Goal: Task Accomplishment & Management: Use online tool/utility

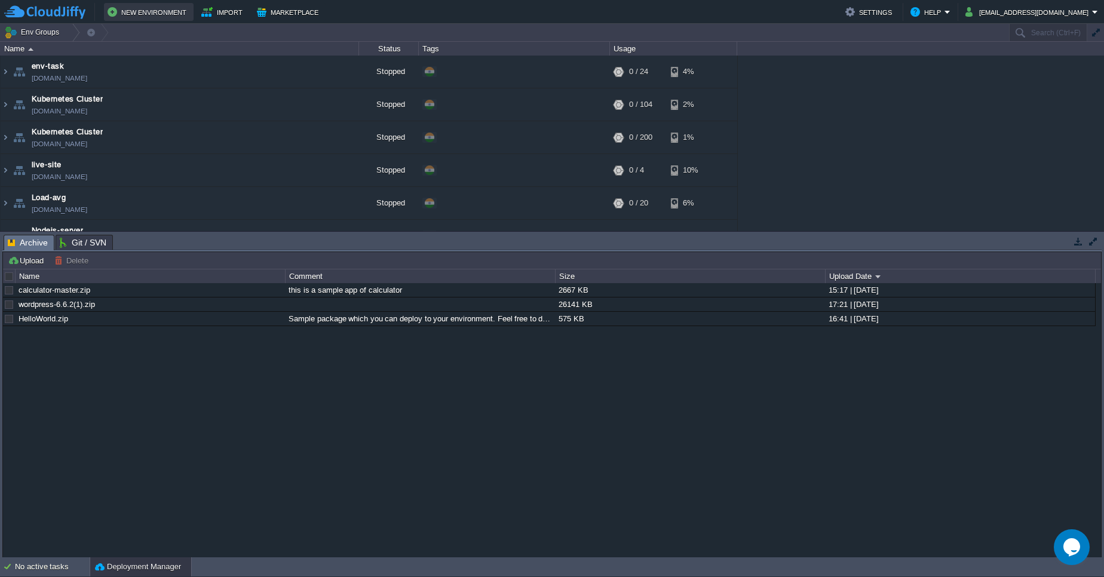
click at [177, 14] on button "New Environment" at bounding box center [149, 12] width 82 height 14
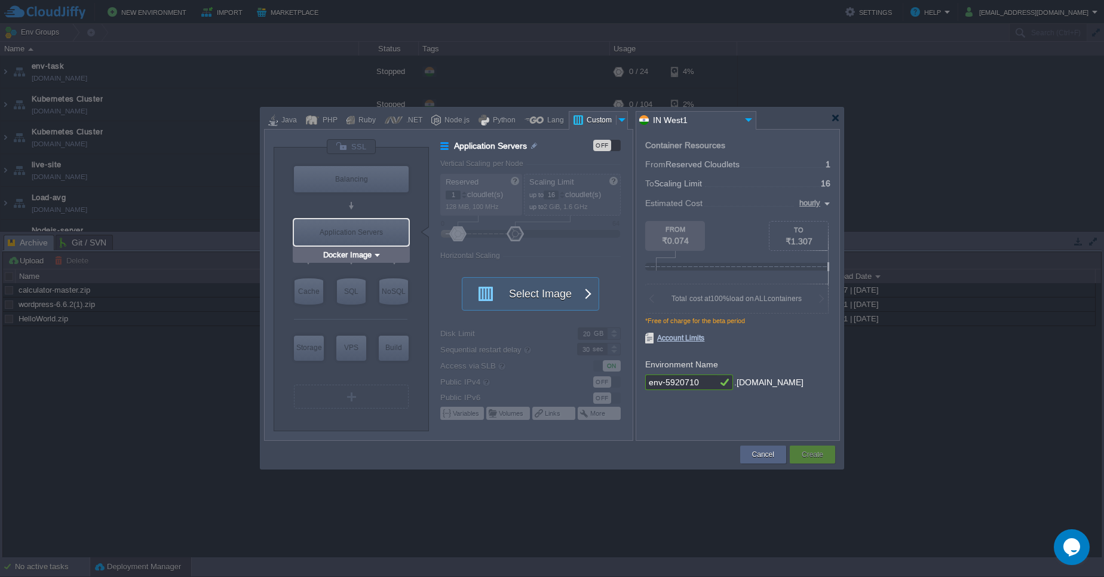
click at [366, 223] on div "Application Servers" at bounding box center [351, 232] width 115 height 26
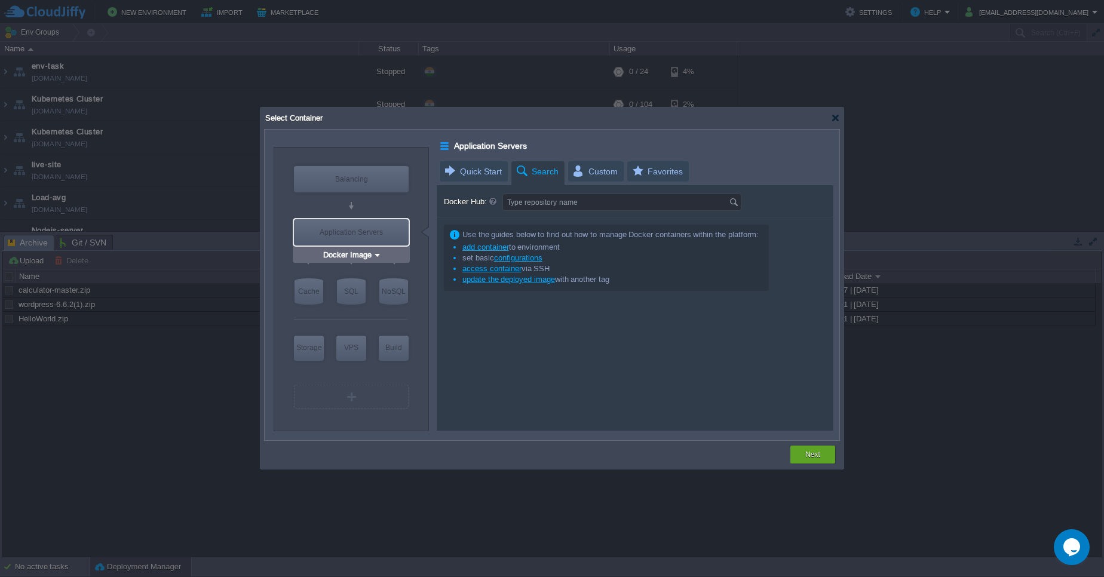
click at [378, 251] on img at bounding box center [377, 255] width 9 height 12
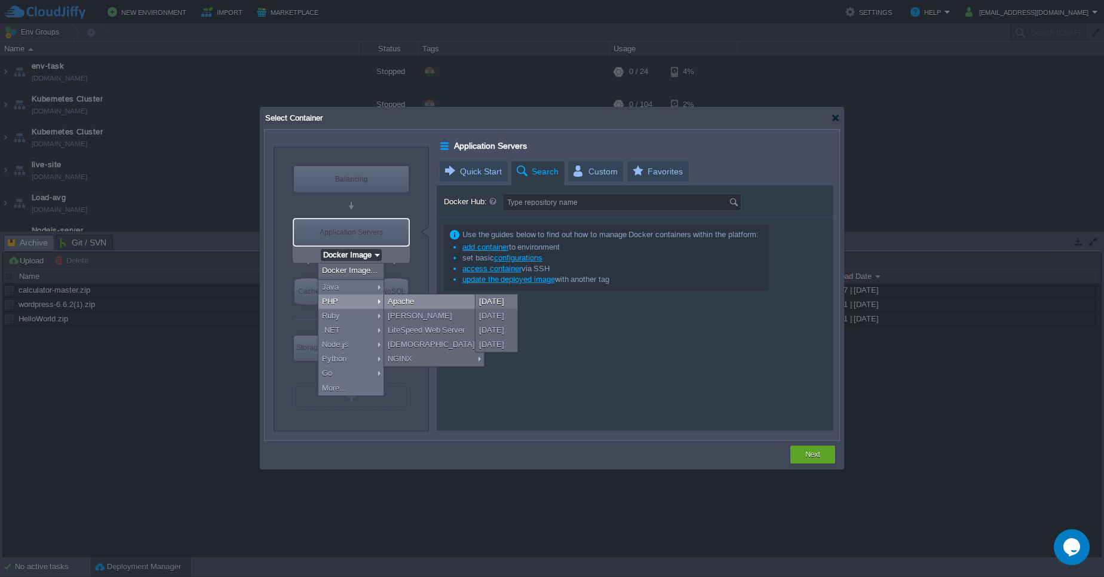
click at [419, 302] on div "Apache" at bounding box center [434, 301] width 100 height 14
type input "Application Servers"
type input "4"
type input "Apache [DATE]"
type input "PHP [DATE]"
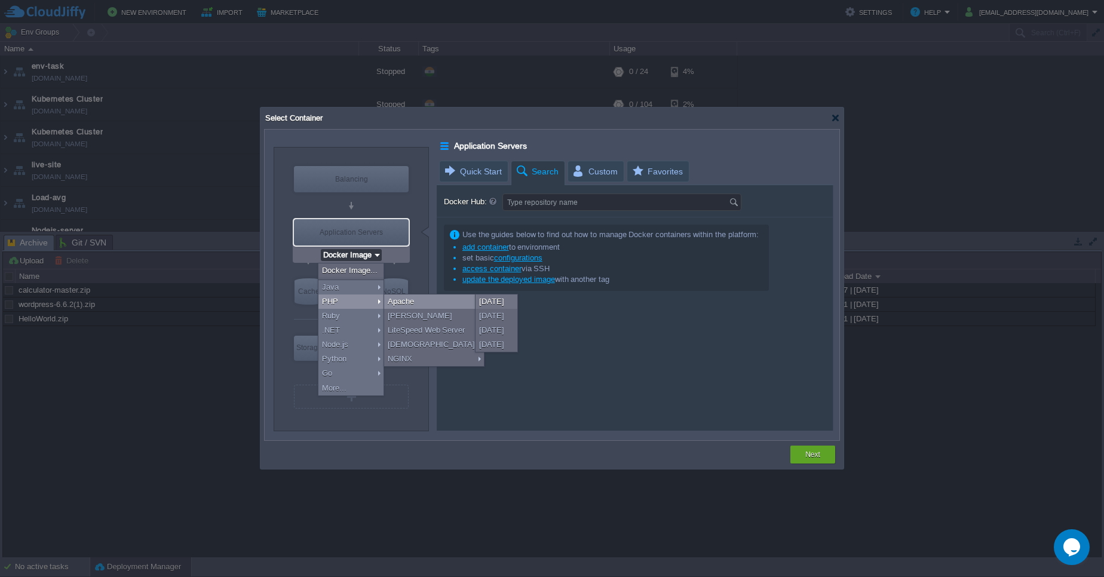
type input "Stateful"
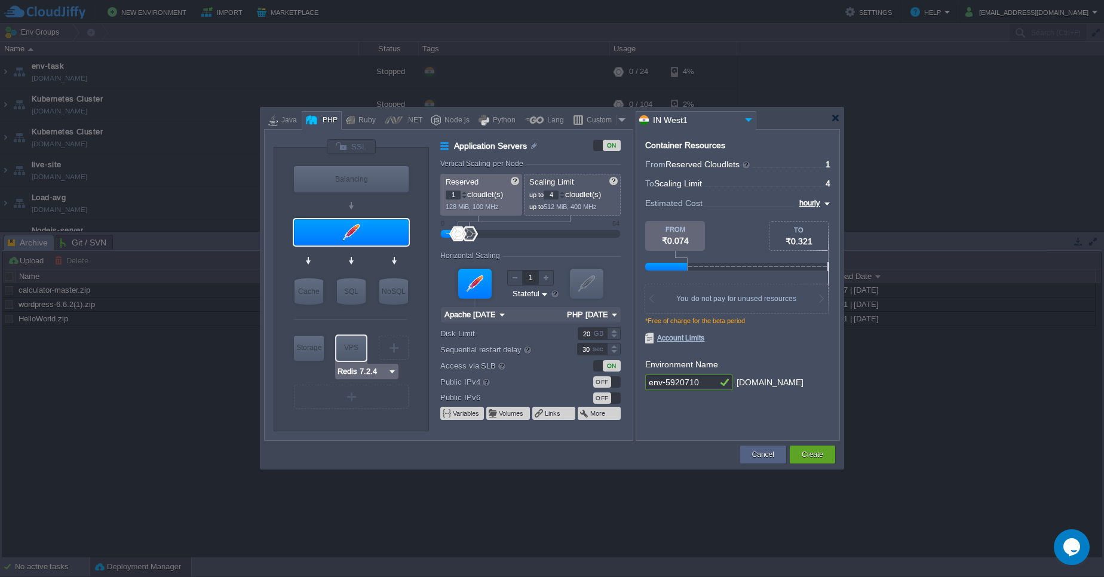
type input "AlmaLinux 9.6"
click at [348, 355] on div "VPS" at bounding box center [351, 348] width 30 height 24
type input "Elastic VPS"
type input "AlmaLinux 9.6"
type input "9.6"
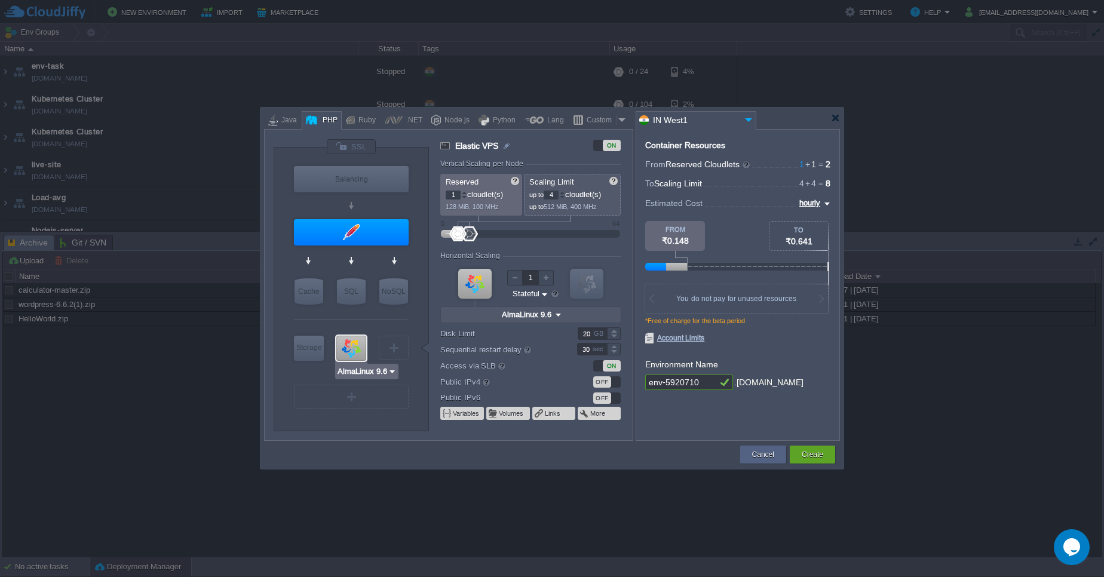
click at [348, 355] on div at bounding box center [351, 348] width 30 height 25
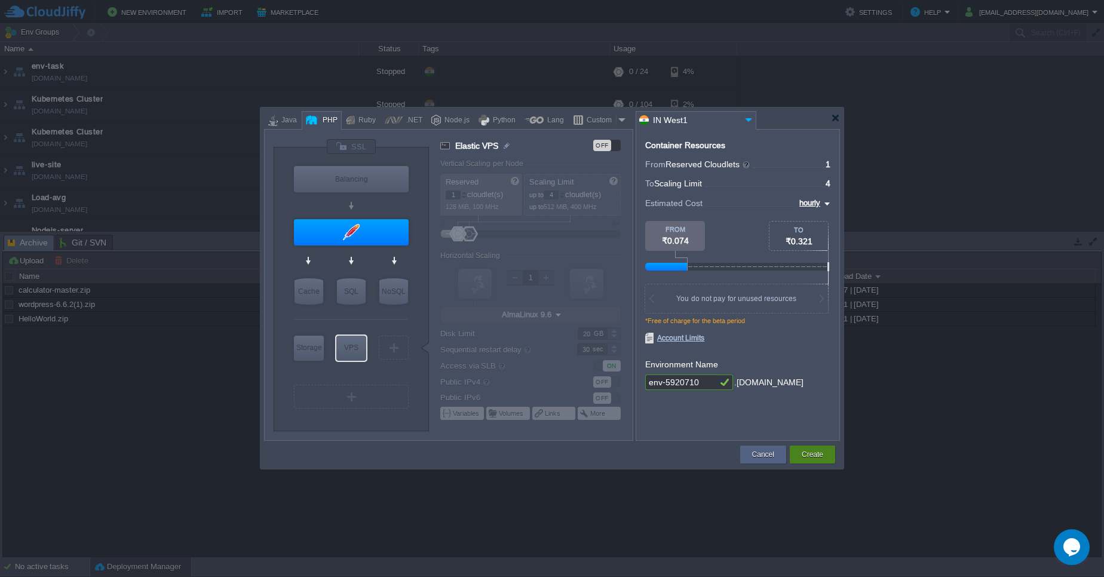
click at [812, 456] on button "Create" at bounding box center [813, 455] width 22 height 12
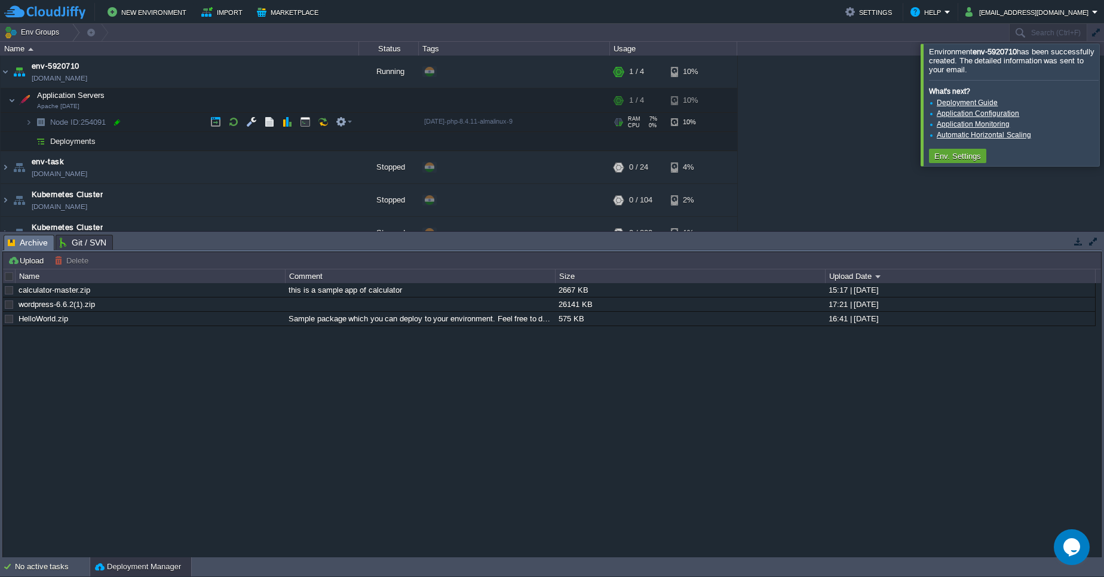
click at [119, 122] on div at bounding box center [117, 122] width 11 height 11
